Goal: Navigation & Orientation: Find specific page/section

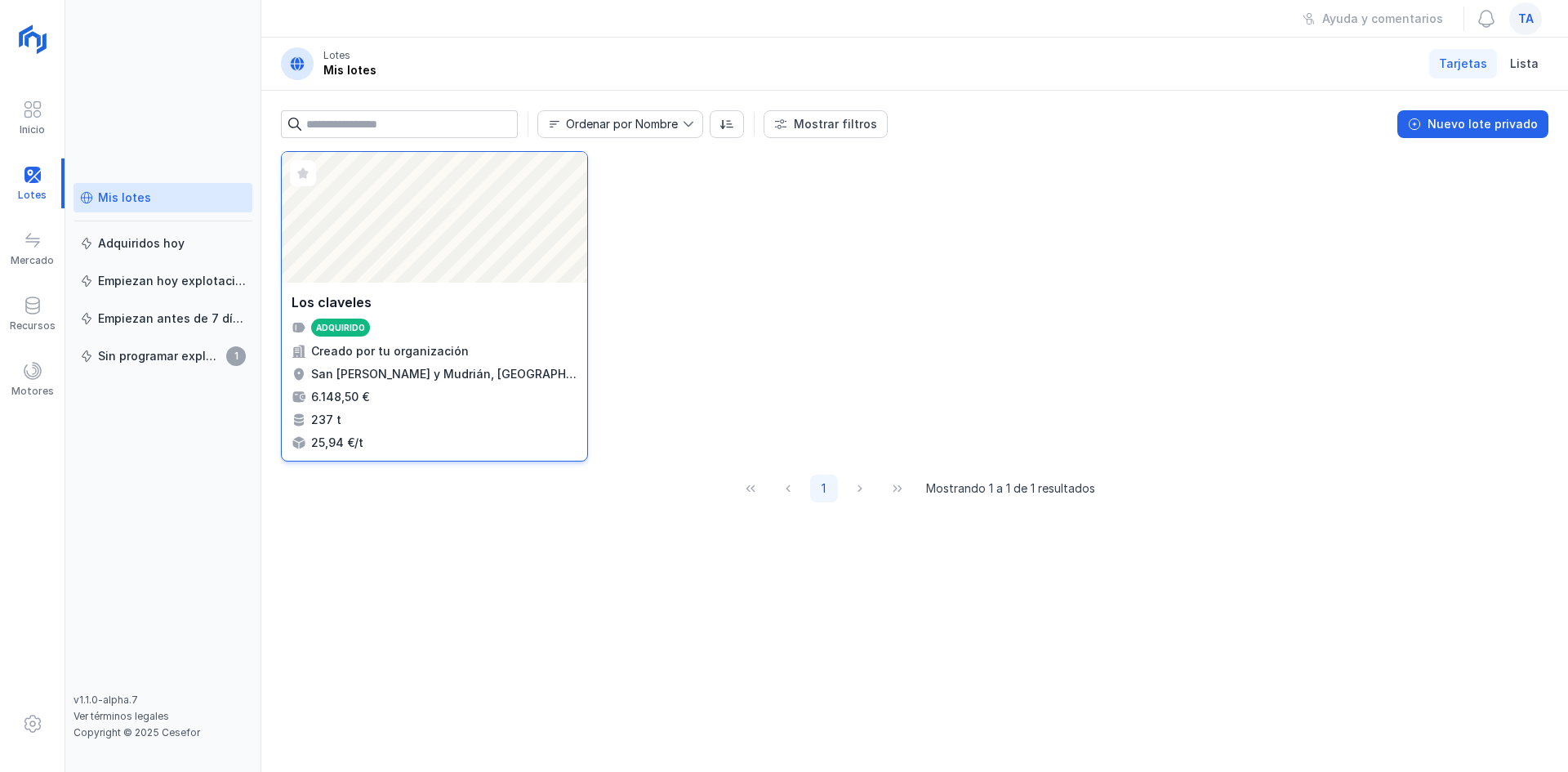
click at [490, 272] on div "Abrir lote" at bounding box center [435, 217] width 306 height 131
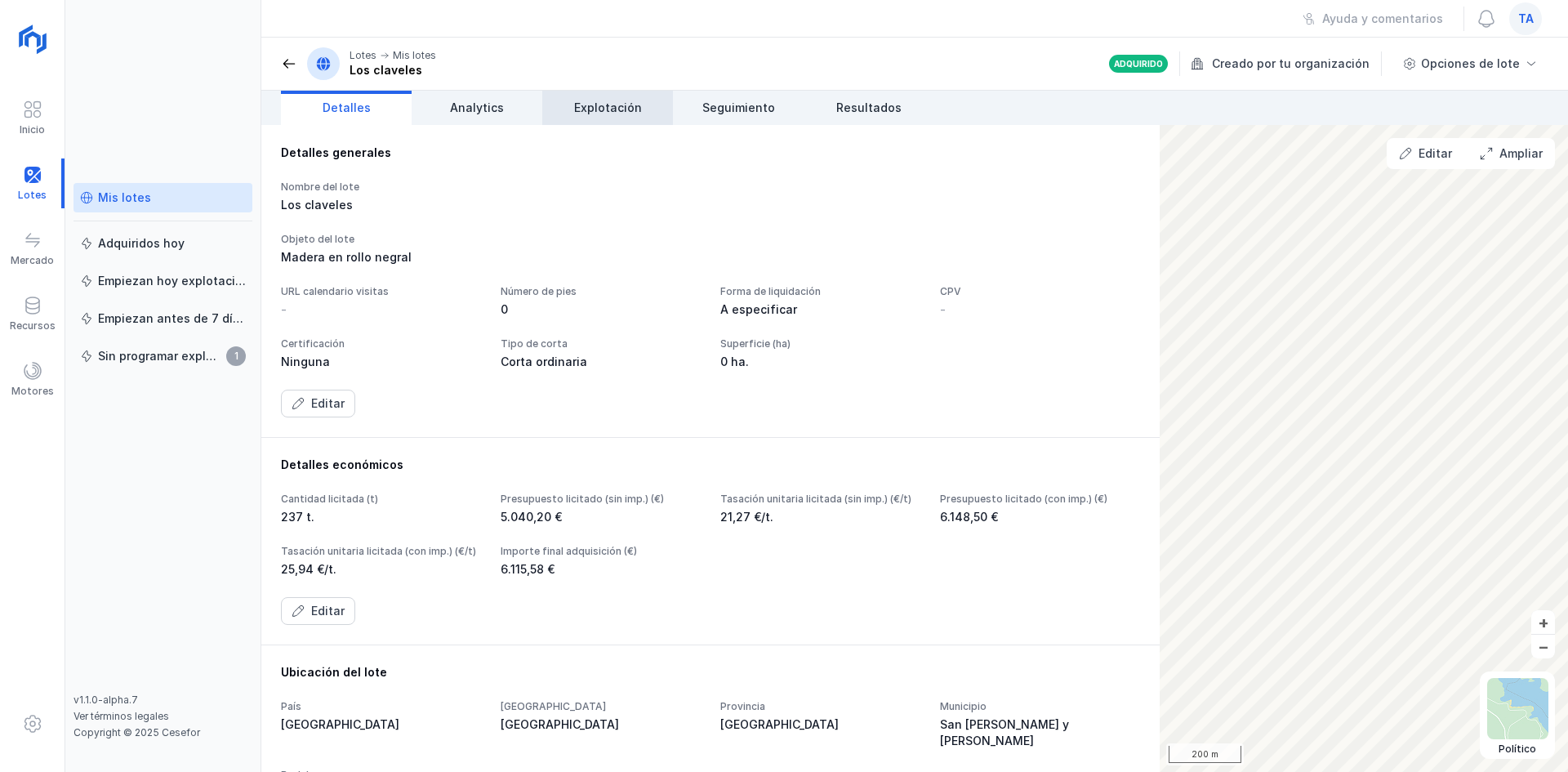
click at [628, 104] on span "Explotación" at bounding box center [608, 107] width 68 height 16
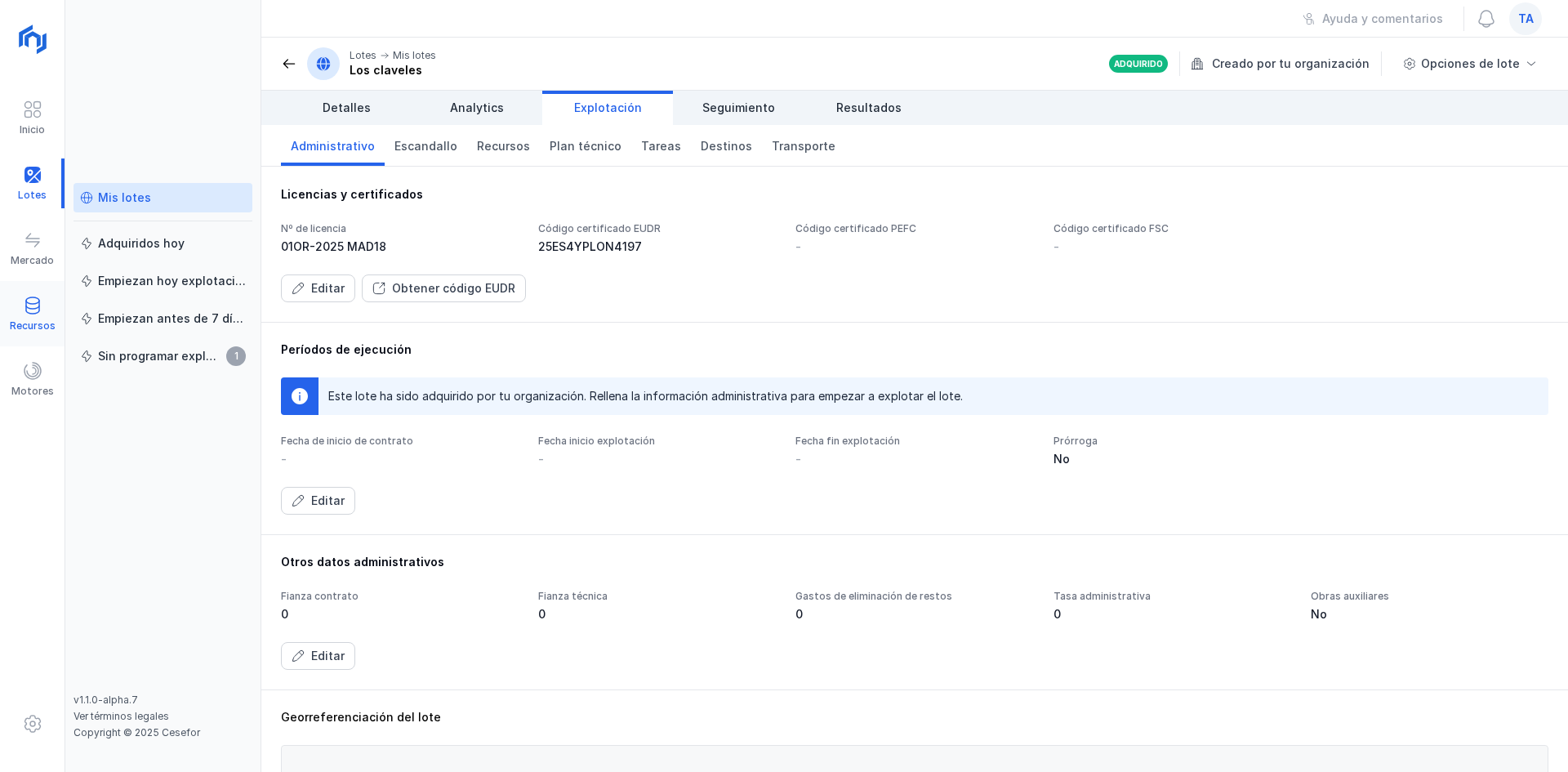
click at [8, 327] on div "Recursos" at bounding box center [32, 313] width 65 height 50
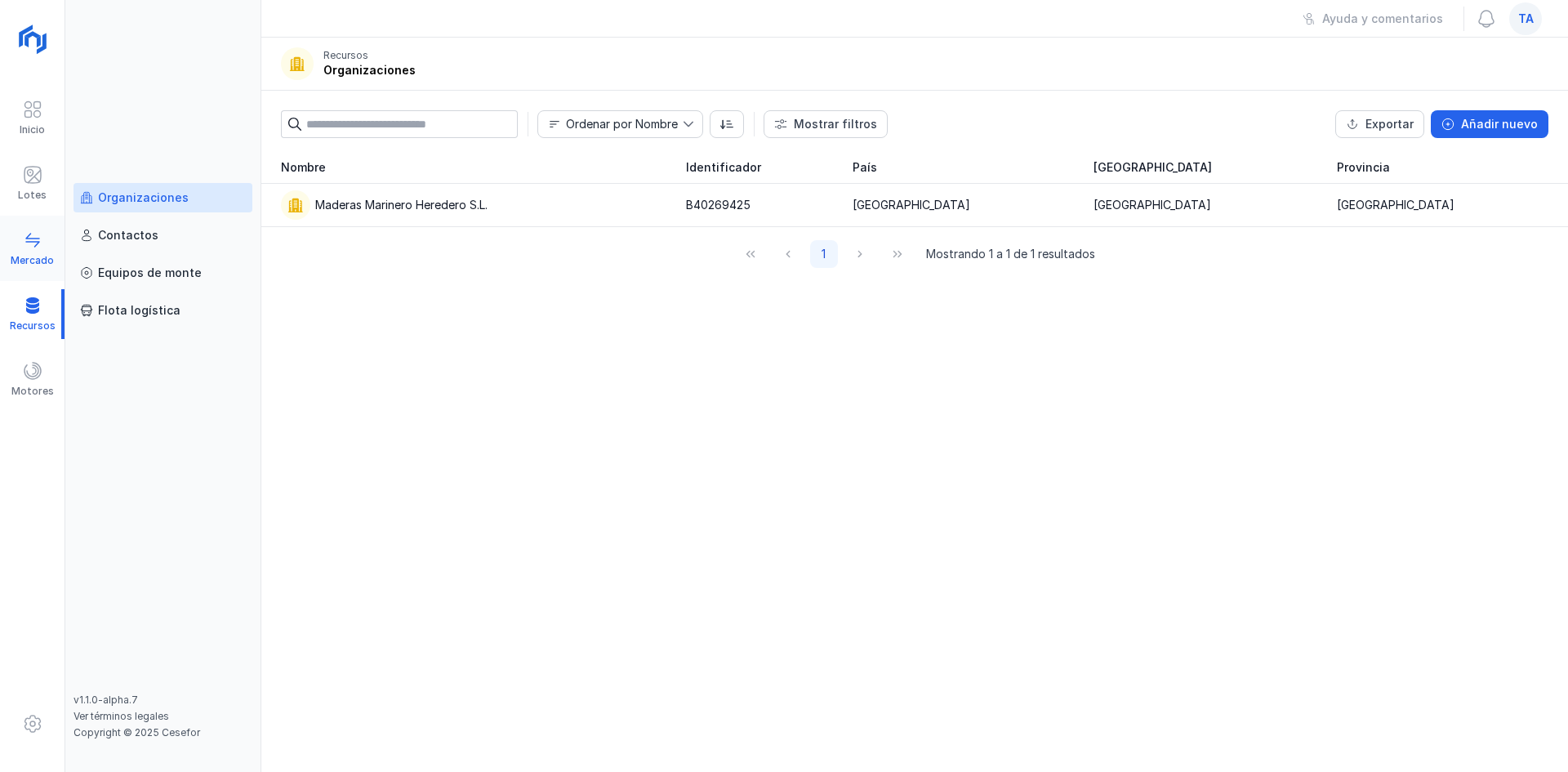
click at [44, 259] on div "Mercado" at bounding box center [32, 260] width 43 height 13
